Goal: Task Accomplishment & Management: Complete application form

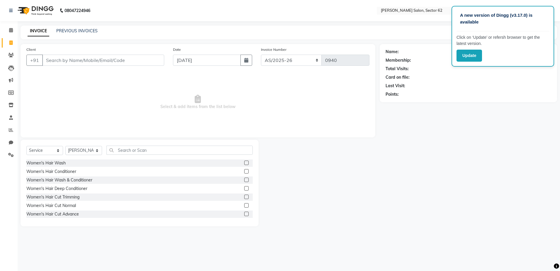
select select "service"
select select "82265"
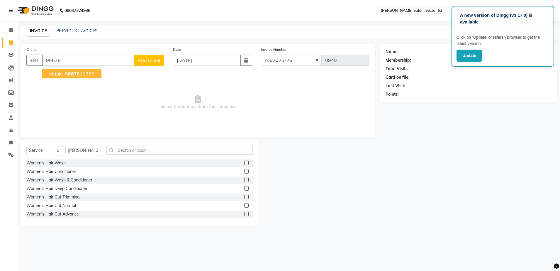
click at [87, 77] on button "Manju 96678 11385" at bounding box center [71, 73] width 59 height 9
type input "9667811385"
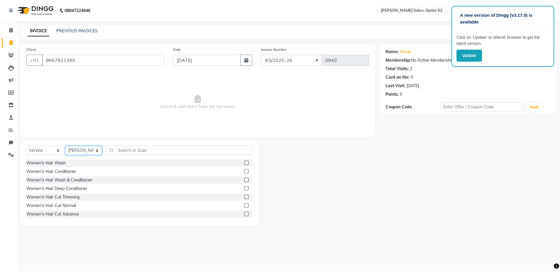
click at [95, 152] on select "Select Stylist [PERSON_NAME] Owner" at bounding box center [83, 150] width 37 height 9
select select "75654"
click at [65, 146] on select "Select Stylist [PERSON_NAME] Owner" at bounding box center [83, 150] width 37 height 9
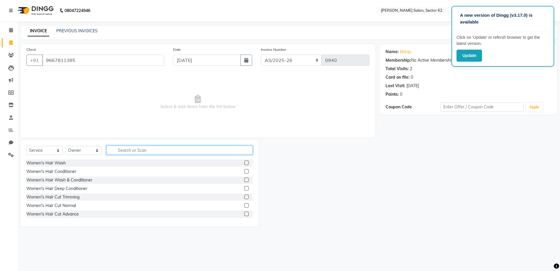
click at [148, 147] on input "text" at bounding box center [180, 150] width 146 height 9
type input "eye"
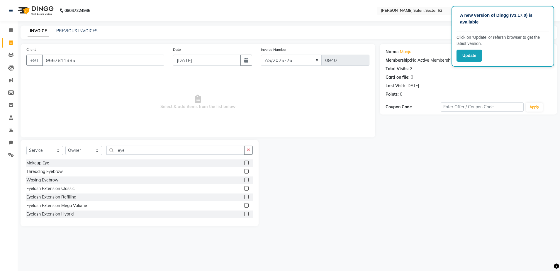
click at [244, 173] on label at bounding box center [246, 171] width 4 height 4
click at [244, 173] on input "checkbox" at bounding box center [246, 172] width 4 height 4
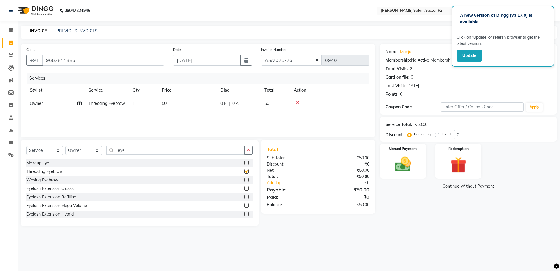
checkbox input "false"
click at [221, 151] on input "eye" at bounding box center [176, 150] width 138 height 9
type input "e"
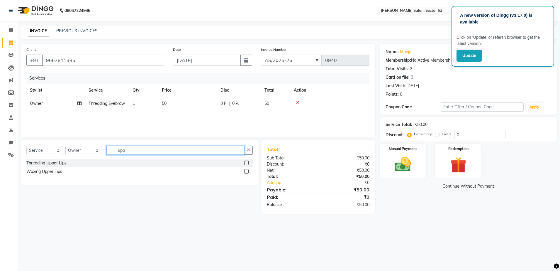
type input "upp"
click at [245, 171] on label at bounding box center [246, 171] width 4 height 4
click at [245, 171] on input "checkbox" at bounding box center [246, 172] width 4 height 4
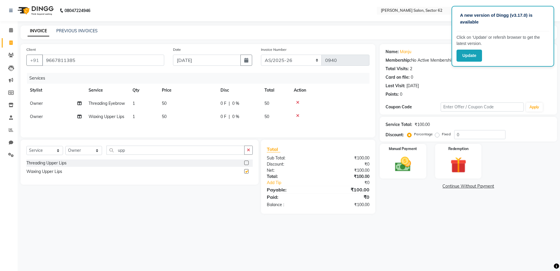
checkbox input "false"
click at [229, 155] on input "upp" at bounding box center [176, 150] width 138 height 9
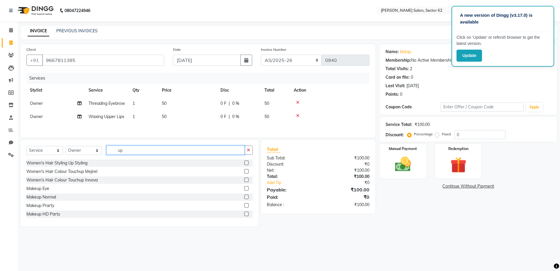
type input "u"
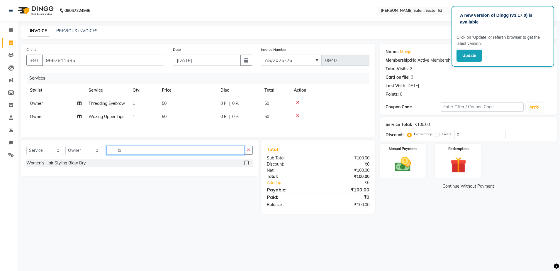
type input "l"
type input "chin"
click at [246, 165] on label at bounding box center [246, 163] width 4 height 4
click at [246, 165] on input "checkbox" at bounding box center [246, 163] width 4 height 4
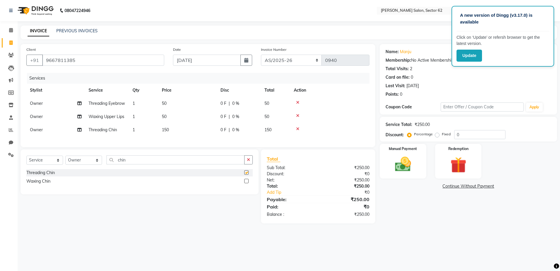
checkbox input "false"
click at [169, 132] on span "150" at bounding box center [165, 129] width 7 height 5
select select "75654"
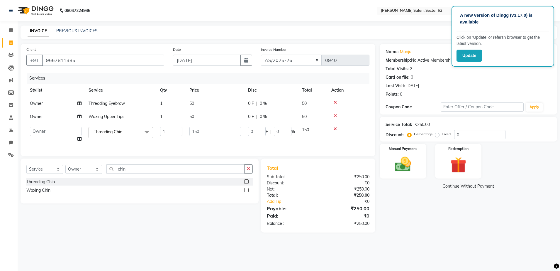
click at [209, 126] on td "150" at bounding box center [215, 134] width 59 height 22
click at [212, 129] on input "150" at bounding box center [216, 131] width 52 height 9
type input "1"
type input "20"
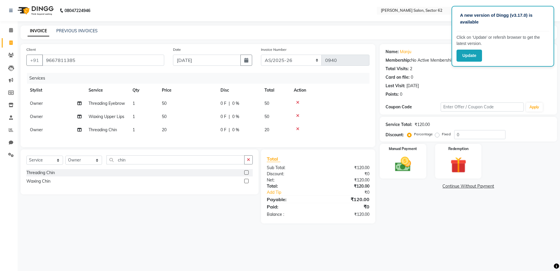
click at [229, 136] on tr "Owner Threading Chin 1 20 0 F | 0 % 20" at bounding box center [197, 129] width 343 height 13
click at [396, 161] on img at bounding box center [403, 164] width 27 height 19
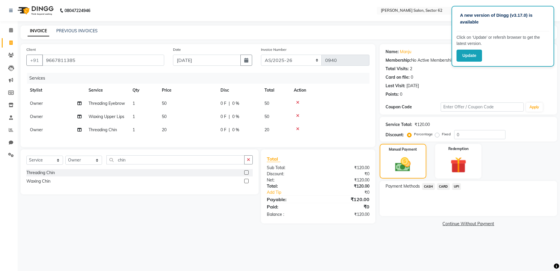
click at [428, 186] on span "CASH" at bounding box center [429, 186] width 13 height 7
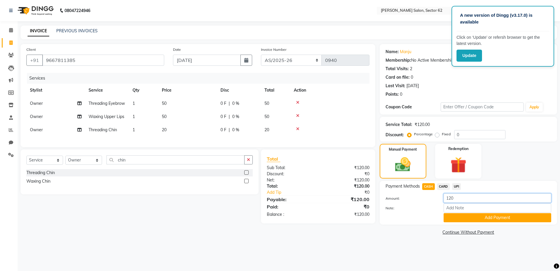
click at [455, 197] on input "120" at bounding box center [498, 197] width 108 height 9
type input "1"
type input "20"
drag, startPoint x: 434, startPoint y: 218, endPoint x: 452, endPoint y: 217, distance: 18.5
click at [452, 217] on div "Add Payment" at bounding box center [468, 217] width 175 height 9
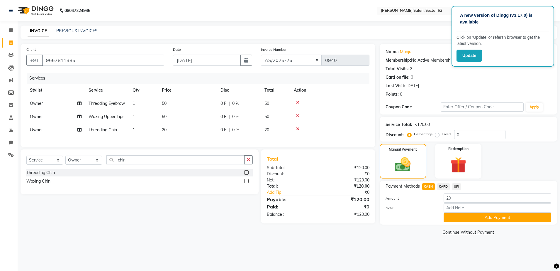
drag, startPoint x: 452, startPoint y: 217, endPoint x: 457, endPoint y: 223, distance: 7.1
click at [457, 223] on div "Payment Methods CASH CARD UPI Amount: 20 Note: Add Payment" at bounding box center [469, 203] width 178 height 44
click at [505, 220] on button "Add Payment" at bounding box center [498, 217] width 108 height 9
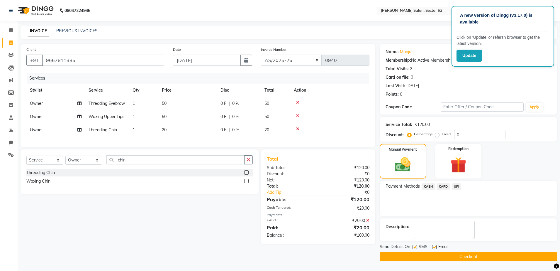
click at [456, 183] on span "UPI" at bounding box center [456, 186] width 9 height 7
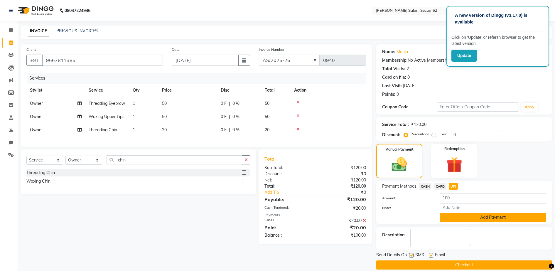
click at [467, 221] on button "Add Payment" at bounding box center [493, 217] width 106 height 9
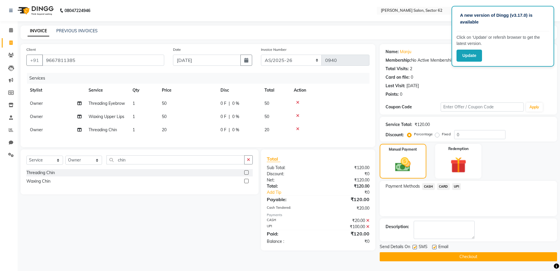
click at [431, 185] on span "CASH" at bounding box center [429, 186] width 13 height 7
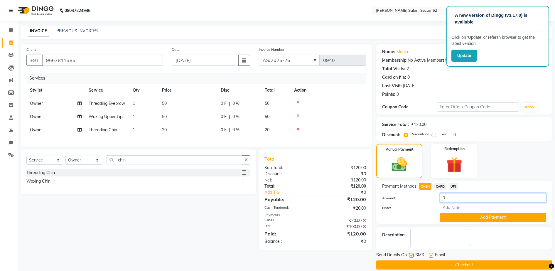
click at [458, 200] on input "0" at bounding box center [493, 197] width 106 height 9
click at [363, 229] on icon at bounding box center [364, 226] width 3 height 4
click at [363, 222] on icon at bounding box center [364, 220] width 3 height 4
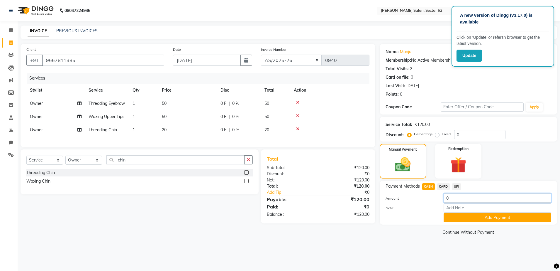
click at [460, 196] on input "0" at bounding box center [498, 197] width 108 height 9
type input "0"
type input "100"
click at [472, 215] on button "Add Payment" at bounding box center [498, 217] width 108 height 9
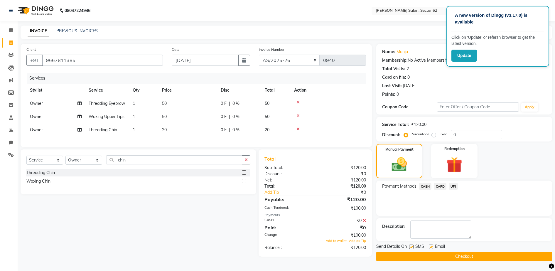
click at [456, 188] on span "UPI" at bounding box center [453, 186] width 9 height 7
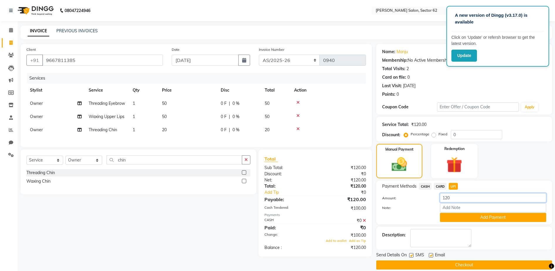
click at [459, 197] on input "120" at bounding box center [493, 197] width 106 height 9
type input "1"
type input "20"
click at [471, 217] on button "Add Payment" at bounding box center [493, 217] width 106 height 9
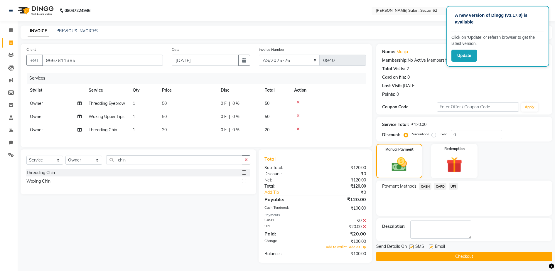
click at [426, 185] on span "CASH" at bounding box center [425, 186] width 13 height 7
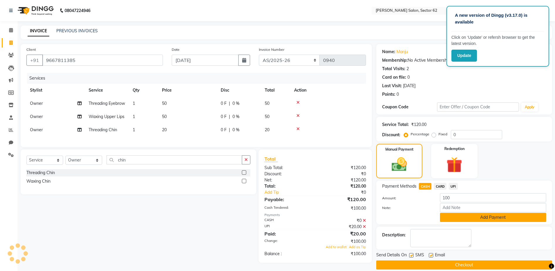
click at [475, 214] on button "Add Payment" at bounding box center [493, 217] width 106 height 9
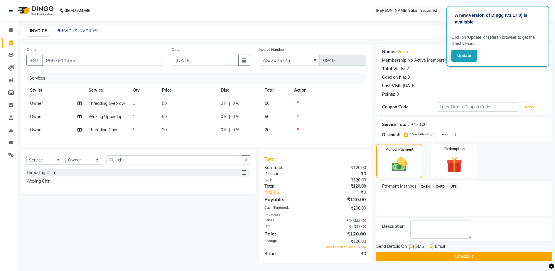
click at [436, 254] on button "Checkout" at bounding box center [464, 256] width 176 height 9
